Goal: Information Seeking & Learning: Learn about a topic

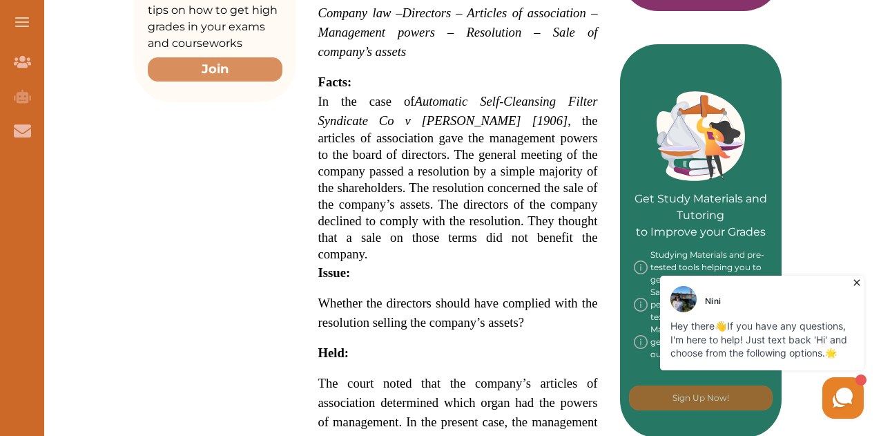
scroll to position [414, 0]
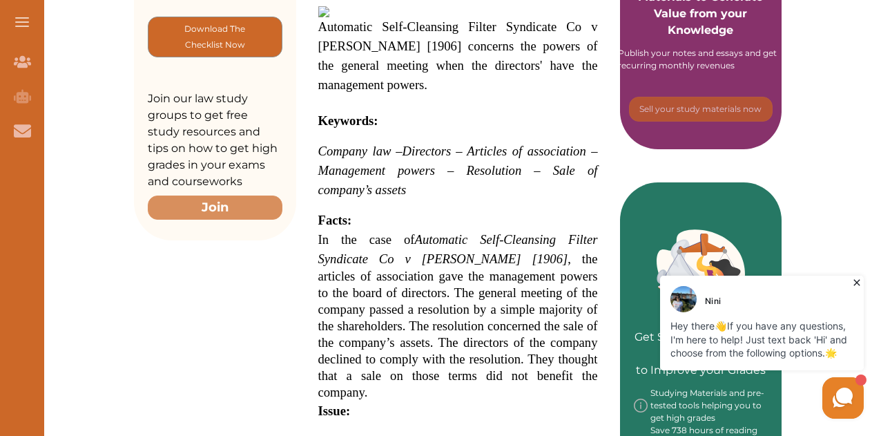
drag, startPoint x: 330, startPoint y: 144, endPoint x: 419, endPoint y: 170, distance: 92.0
click at [419, 170] on span "Company law – Directors – Articles of association – Management powers – Resolut…" at bounding box center [458, 171] width 280 height 50
click at [541, 76] on div "We do not allow selecting and copying of our content. You can get our subscript…" at bounding box center [440, 218] width 881 height 436
click at [378, 252] on span "Automatic Self-Cleansing Filter Syndicate Co v Cunningham [1906]" at bounding box center [458, 249] width 280 height 34
click at [495, 85] on div "We do not allow selecting and copying of our content. You can get our subscript…" at bounding box center [440, 218] width 881 height 436
